Goal: Task Accomplishment & Management: Use online tool/utility

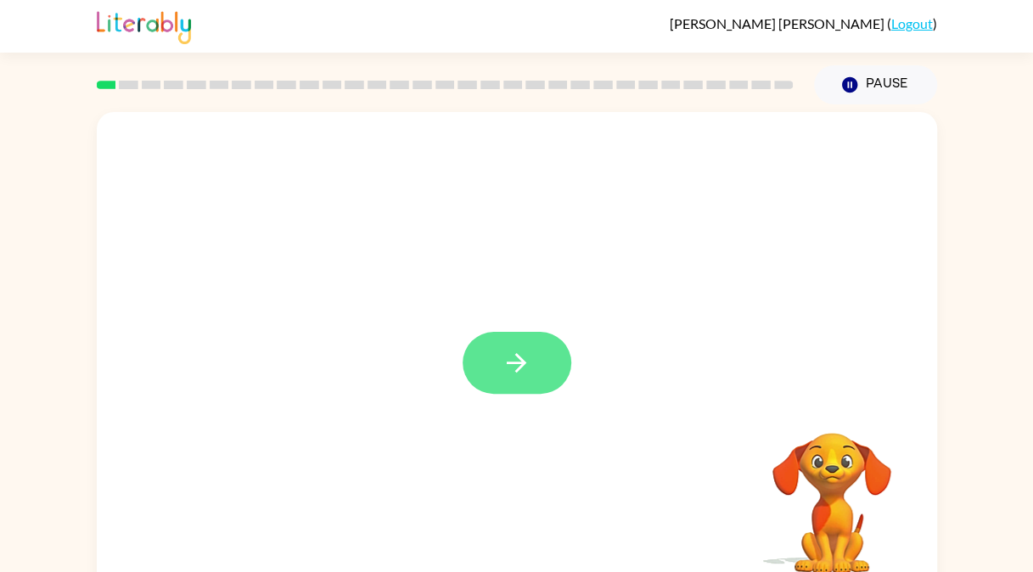
click at [543, 368] on button "button" at bounding box center [517, 363] width 109 height 62
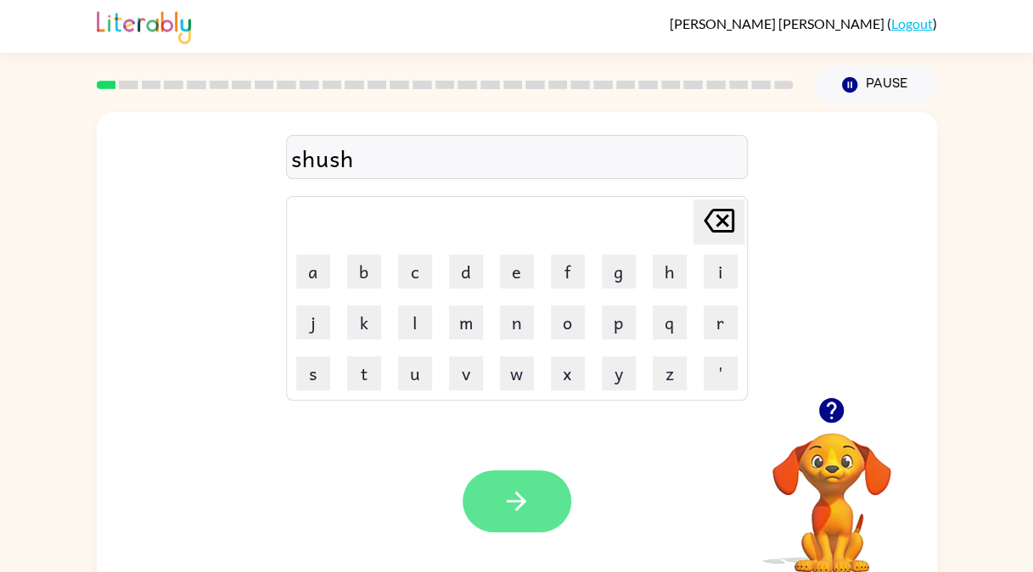
click at [532, 497] on button "button" at bounding box center [517, 501] width 109 height 62
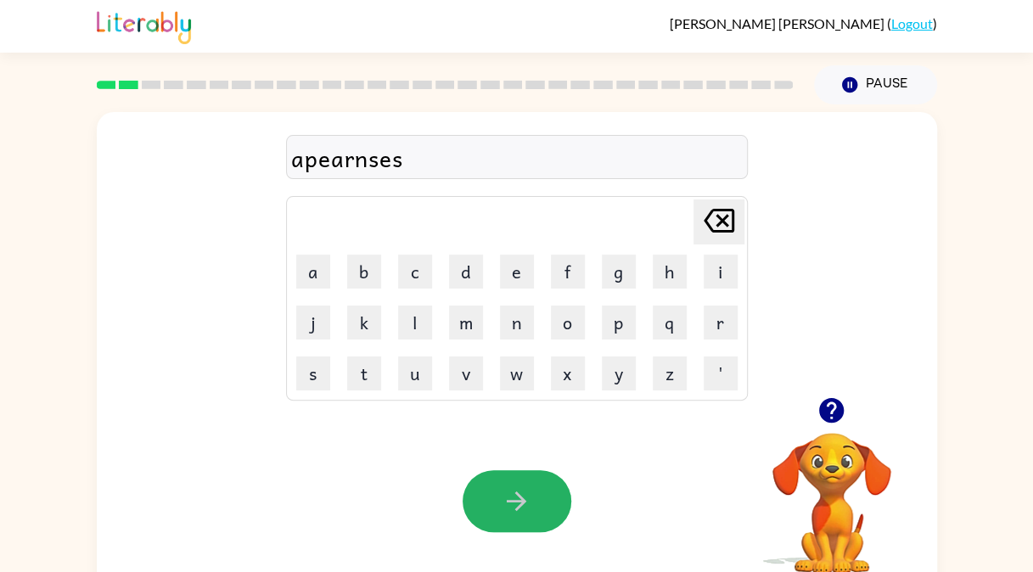
click at [532, 497] on button "button" at bounding box center [517, 501] width 109 height 62
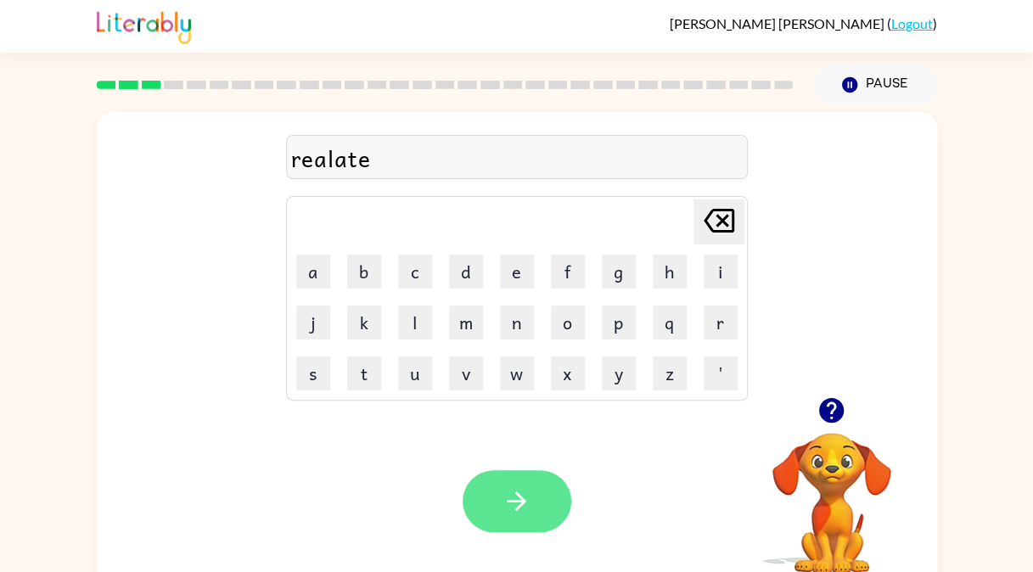
click at [511, 501] on icon "button" at bounding box center [517, 502] width 20 height 20
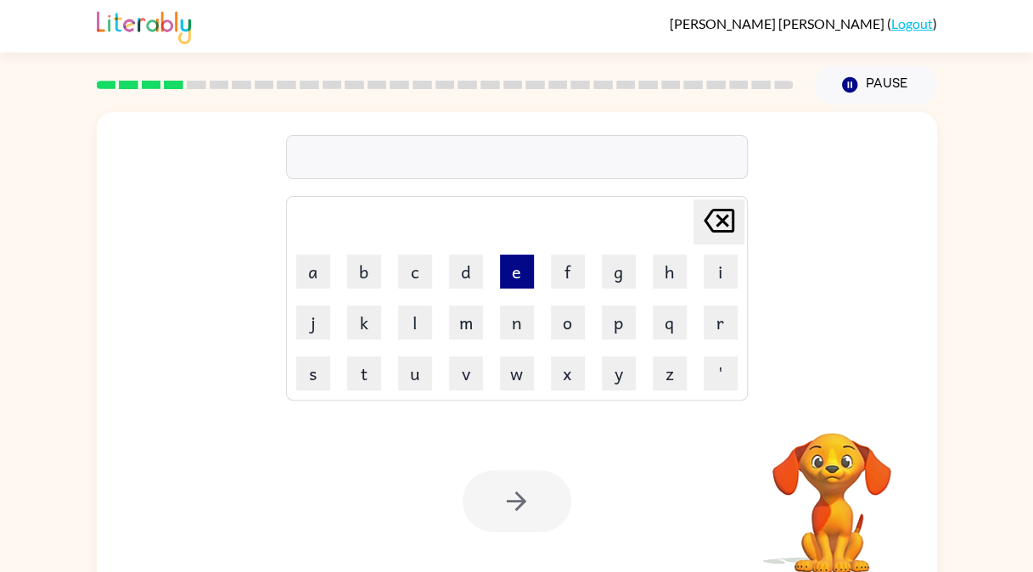
click at [515, 268] on button "e" at bounding box center [517, 272] width 34 height 34
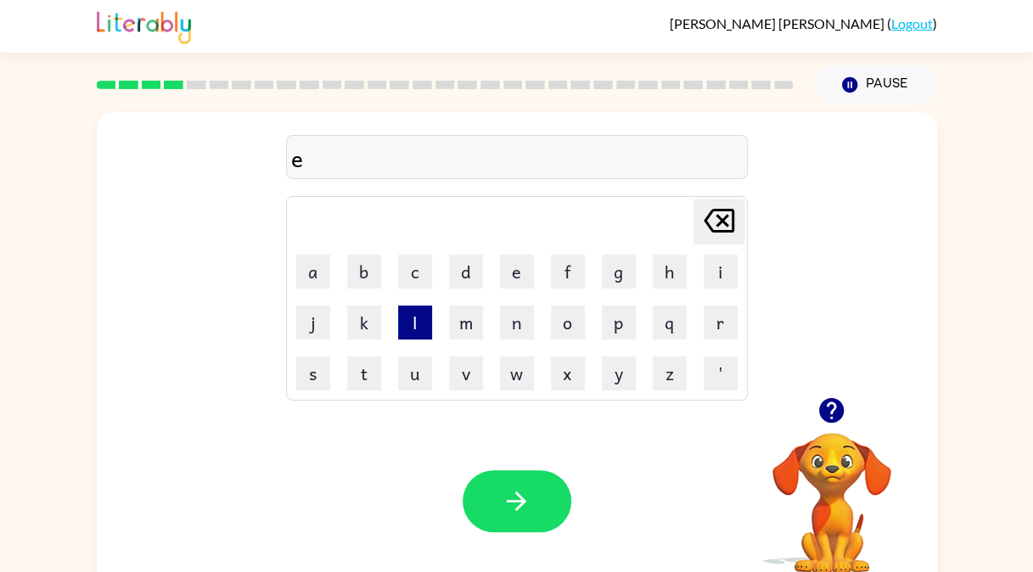
click at [416, 322] on button "l" at bounding box center [415, 323] width 34 height 34
click at [724, 267] on button "i" at bounding box center [721, 272] width 34 height 34
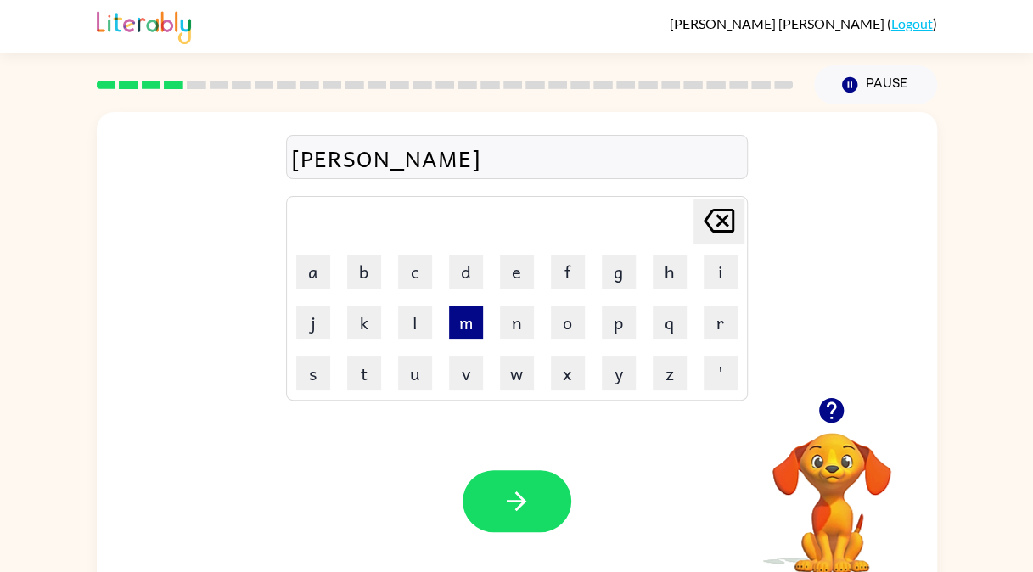
click at [469, 324] on button "m" at bounding box center [466, 323] width 34 height 34
click at [704, 285] on button "i" at bounding box center [721, 272] width 34 height 34
click at [527, 326] on button "n" at bounding box center [517, 323] width 34 height 34
click at [504, 268] on button "e" at bounding box center [517, 272] width 34 height 34
click at [315, 264] on button "a" at bounding box center [313, 272] width 34 height 34
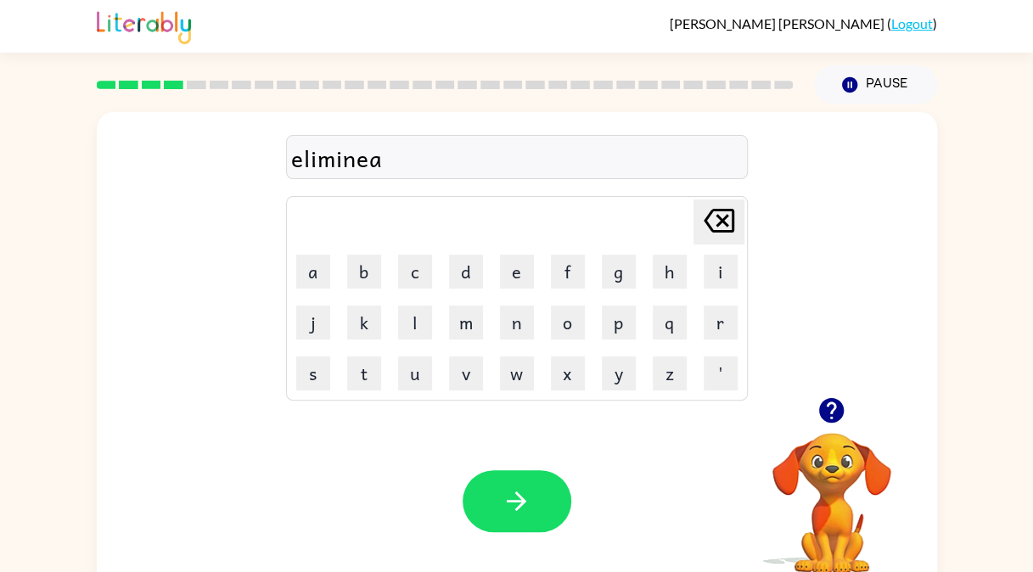
click at [707, 217] on icon at bounding box center [719, 221] width 31 height 24
drag, startPoint x: 707, startPoint y: 217, endPoint x: 557, endPoint y: 208, distance: 149.7
click at [557, 208] on td "[PERSON_NAME] last character input" at bounding box center [517, 222] width 457 height 47
click at [710, 218] on icon "[PERSON_NAME] last character input" at bounding box center [719, 220] width 41 height 41
click at [311, 273] on button "a" at bounding box center [313, 272] width 34 height 34
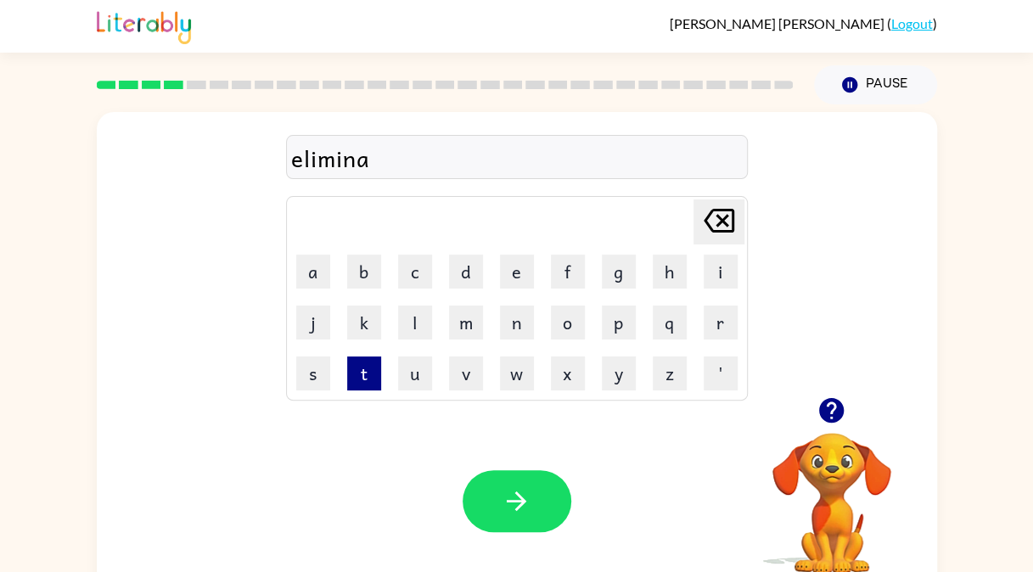
click at [364, 362] on button "t" at bounding box center [364, 374] width 34 height 34
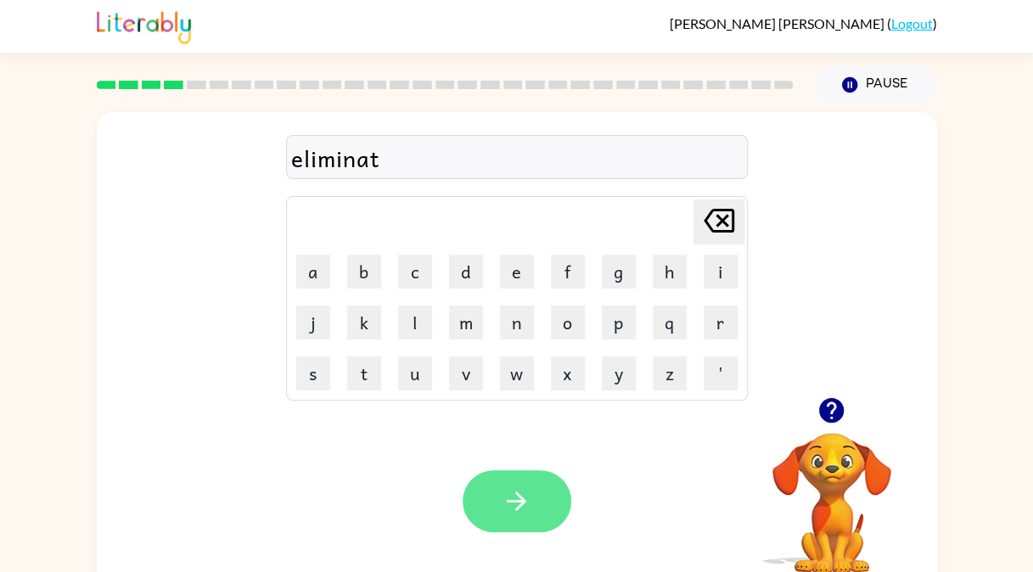
click at [525, 493] on icon "button" at bounding box center [517, 502] width 30 height 30
click at [525, 499] on div at bounding box center [517, 501] width 109 height 62
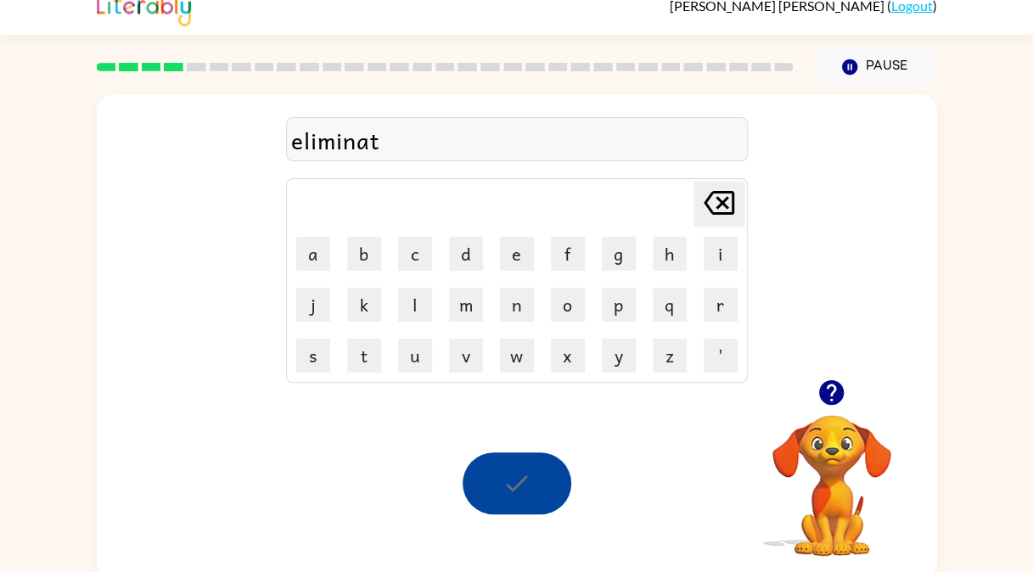
scroll to position [25, 0]
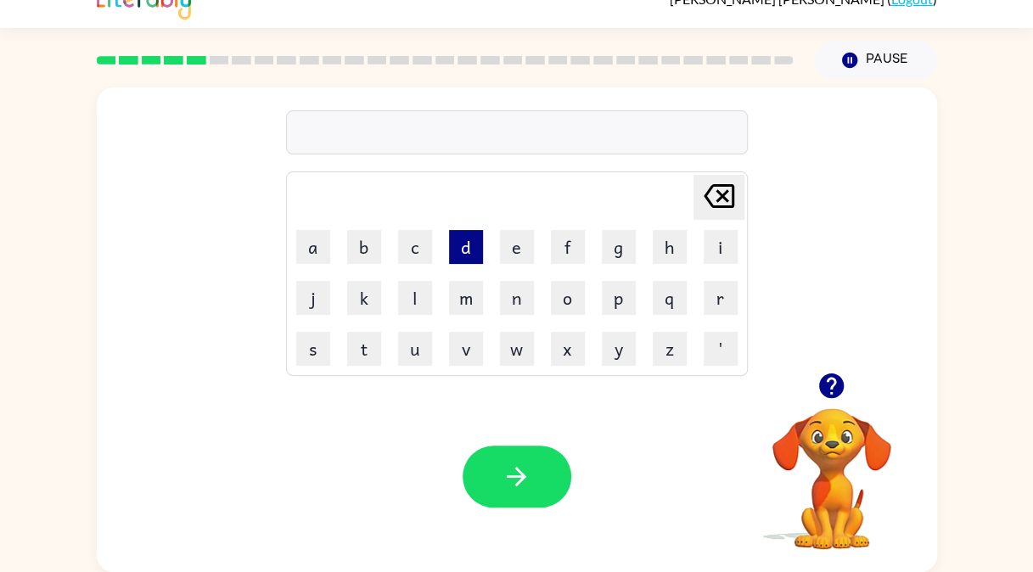
click at [460, 237] on button "d" at bounding box center [466, 247] width 34 height 34
click at [566, 292] on button "o" at bounding box center [568, 298] width 34 height 34
type button "o"
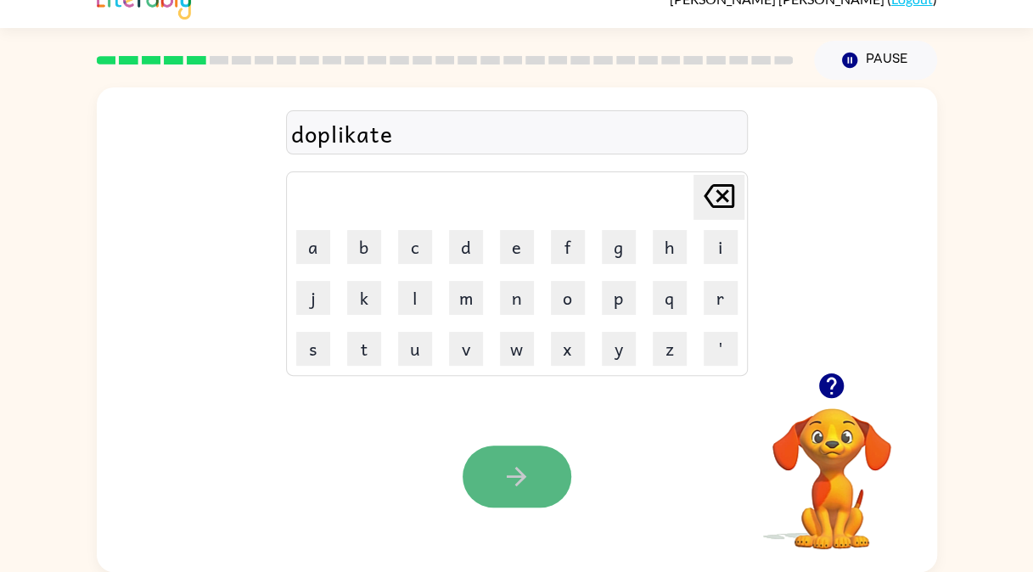
click at [524, 474] on icon "button" at bounding box center [517, 477] width 30 height 30
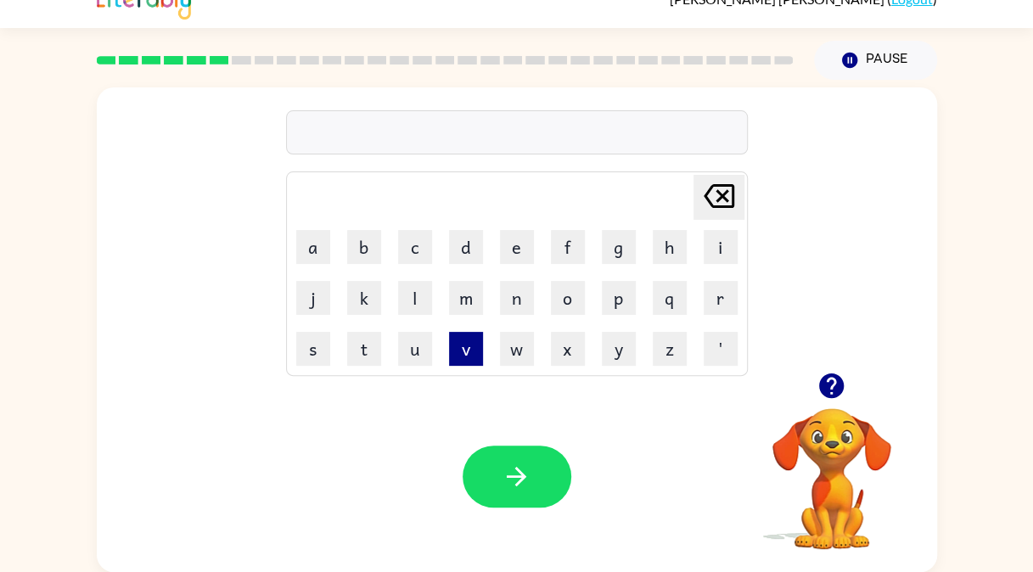
click at [465, 353] on button "v" at bounding box center [466, 349] width 34 height 34
click at [323, 252] on button "a" at bounding box center [313, 247] width 34 height 34
click at [415, 238] on button "c" at bounding box center [415, 247] width 34 height 34
click at [314, 236] on button "a" at bounding box center [313, 247] width 34 height 34
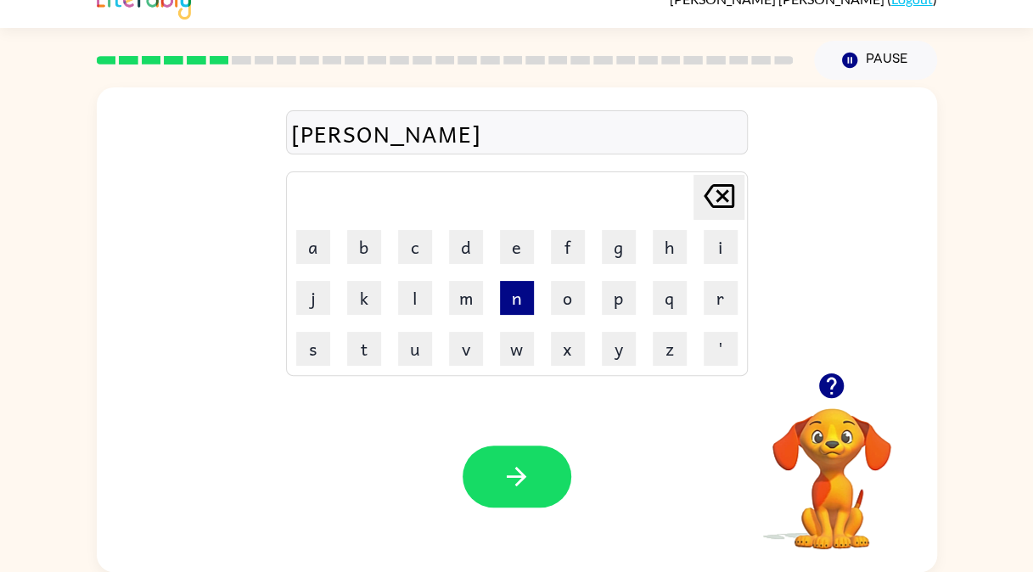
type button "a"
click at [721, 217] on div "[PERSON_NAME] last character input" at bounding box center [719, 197] width 41 height 43
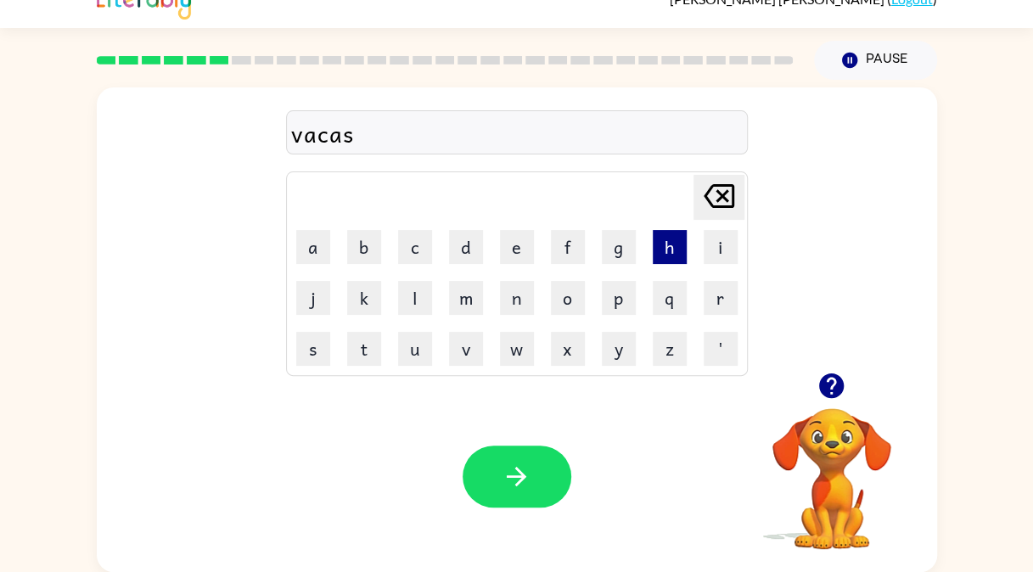
click at [664, 244] on button "h" at bounding box center [670, 247] width 34 height 34
click at [720, 246] on button "i" at bounding box center [721, 247] width 34 height 34
click at [522, 295] on button "n" at bounding box center [517, 298] width 34 height 34
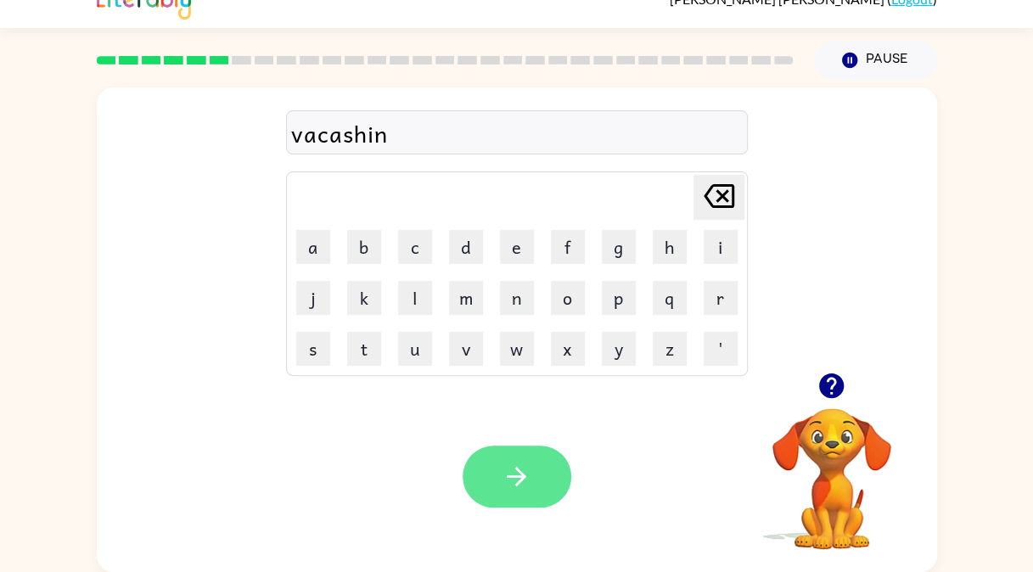
click at [521, 481] on icon "button" at bounding box center [517, 477] width 20 height 20
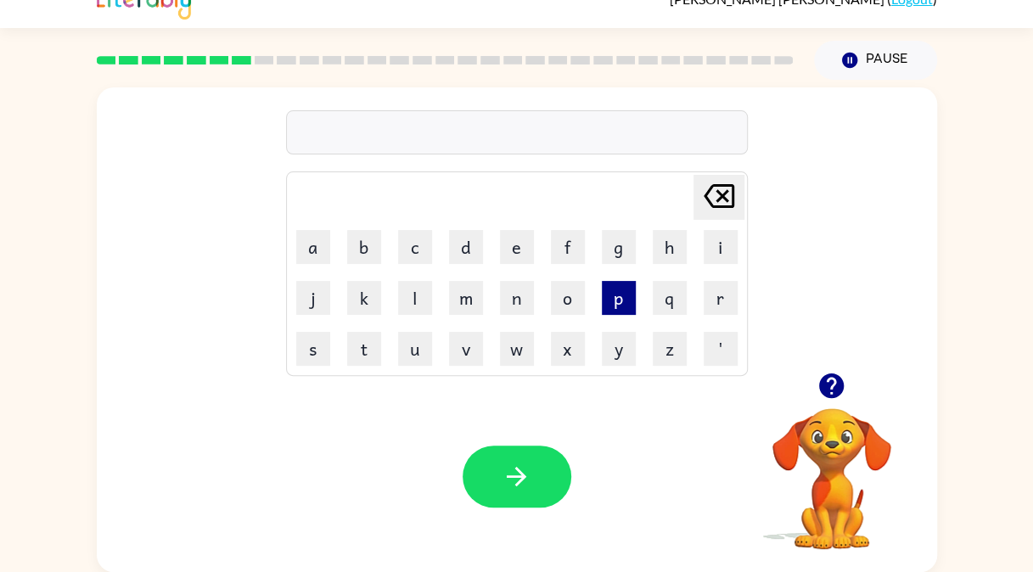
click at [608, 300] on button "p" at bounding box center [619, 298] width 34 height 34
click at [414, 340] on button "u" at bounding box center [415, 349] width 34 height 34
click at [465, 249] on button "d" at bounding box center [466, 247] width 34 height 34
click at [511, 245] on button "e" at bounding box center [517, 247] width 34 height 34
click at [708, 203] on icon "[PERSON_NAME] last character input" at bounding box center [719, 196] width 41 height 41
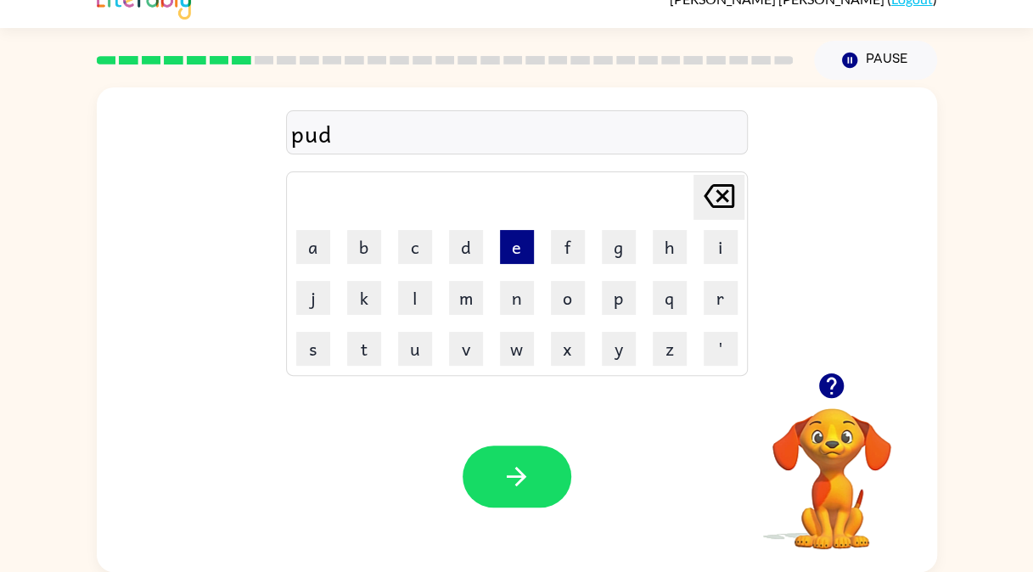
click at [515, 256] on button "e" at bounding box center [517, 247] width 34 height 34
click at [408, 292] on button "l" at bounding box center [415, 298] width 34 height 34
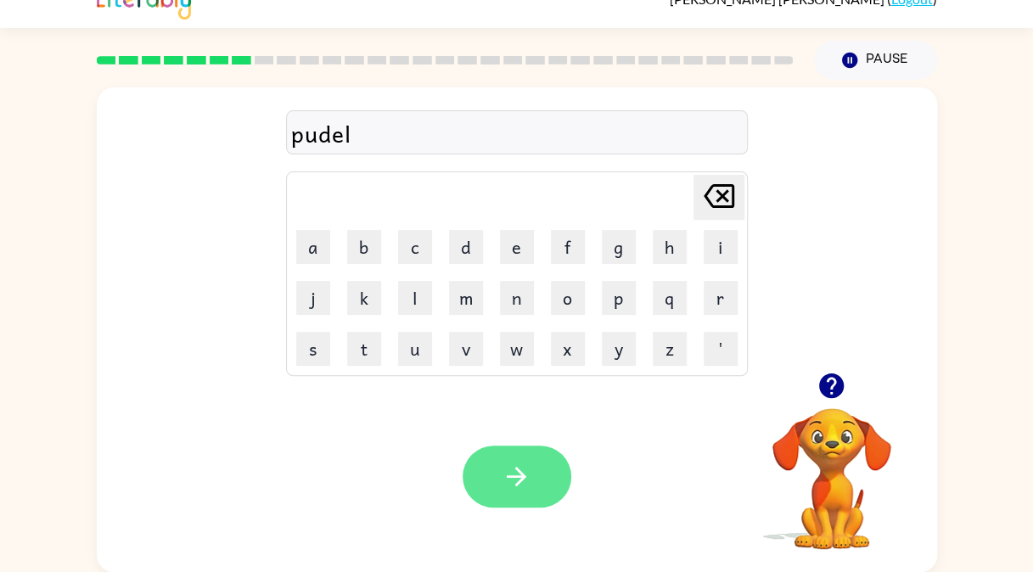
click at [521, 489] on icon "button" at bounding box center [517, 477] width 30 height 30
